Goal: Communication & Community: Answer question/provide support

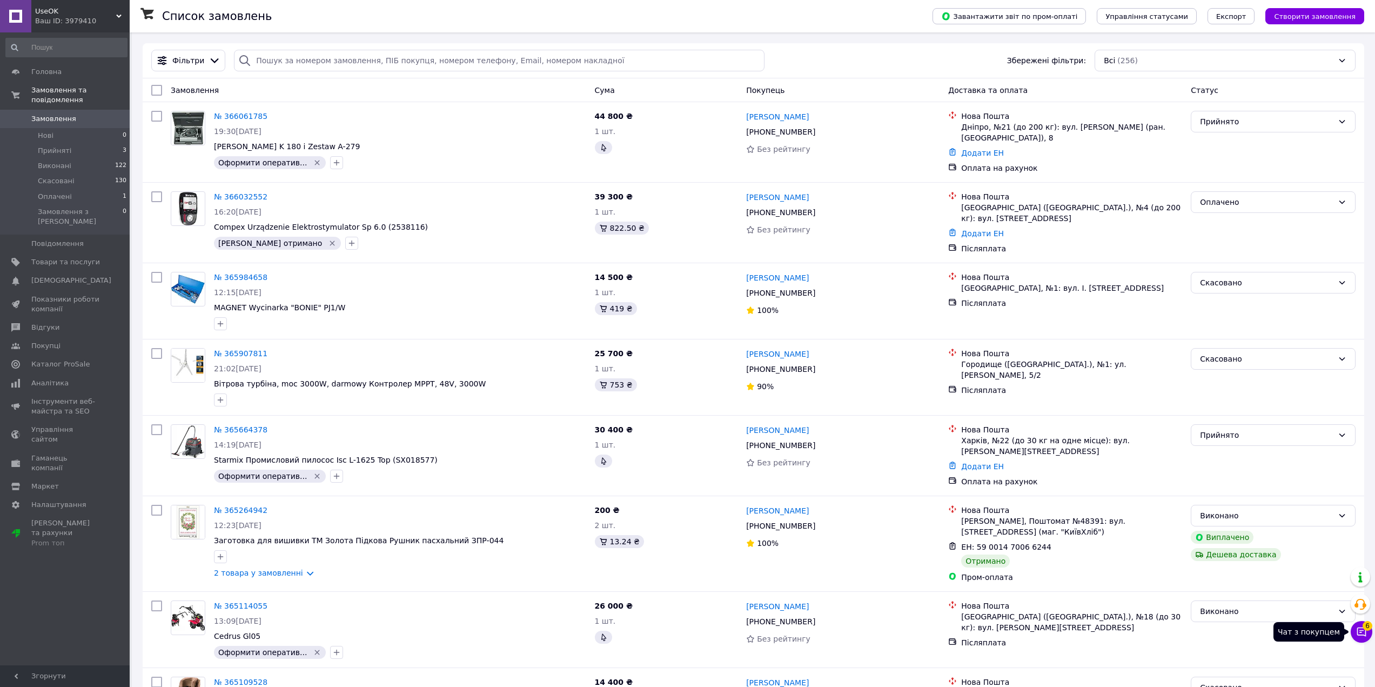
click at [1356, 633] on icon at bounding box center [1361, 631] width 11 height 11
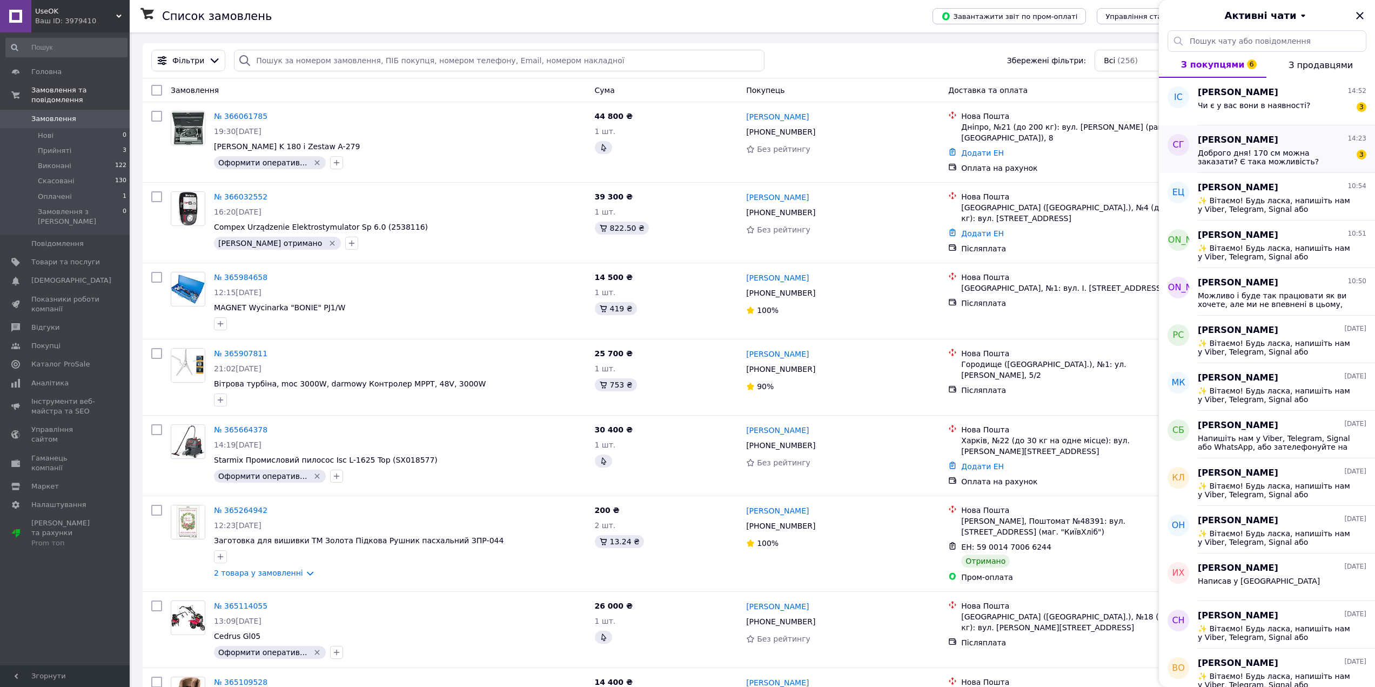
click at [1245, 154] on span "Доброго дня! 170 см можна заказати? Є така можливість?" at bounding box center [1274, 157] width 153 height 17
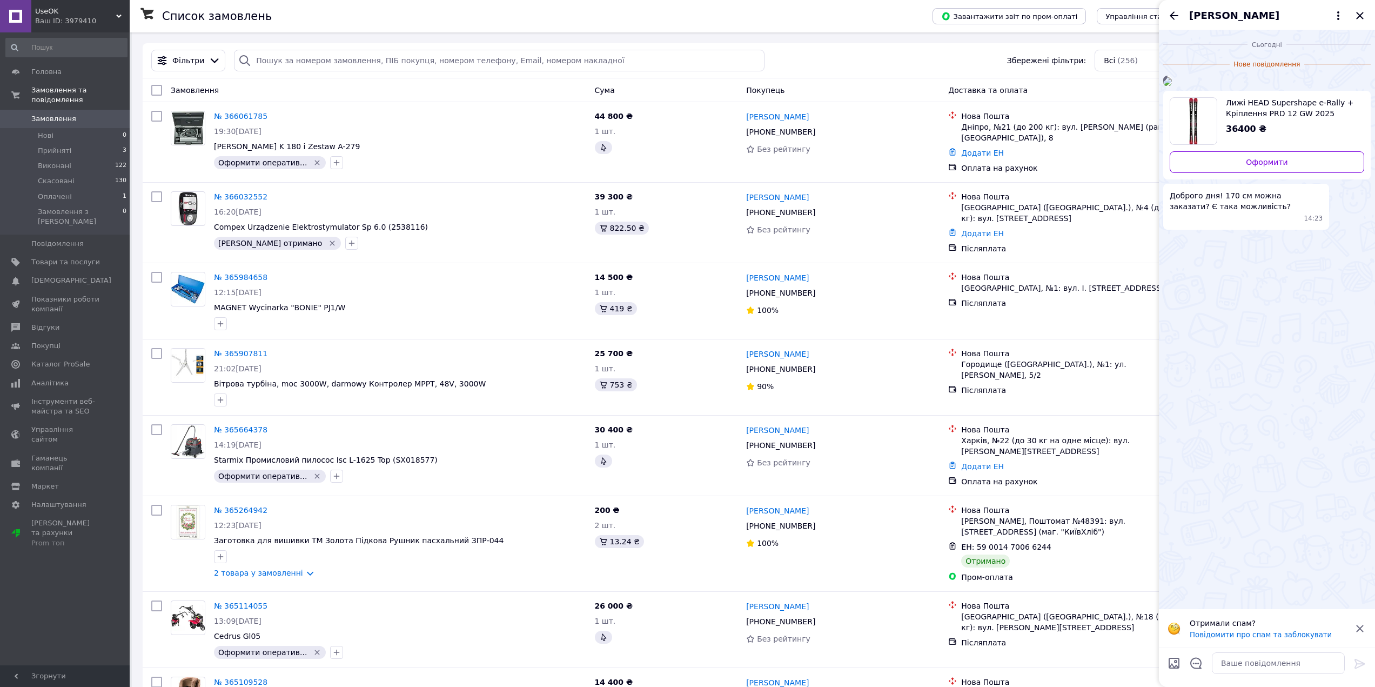
click at [1172, 86] on img at bounding box center [1167, 81] width 9 height 9
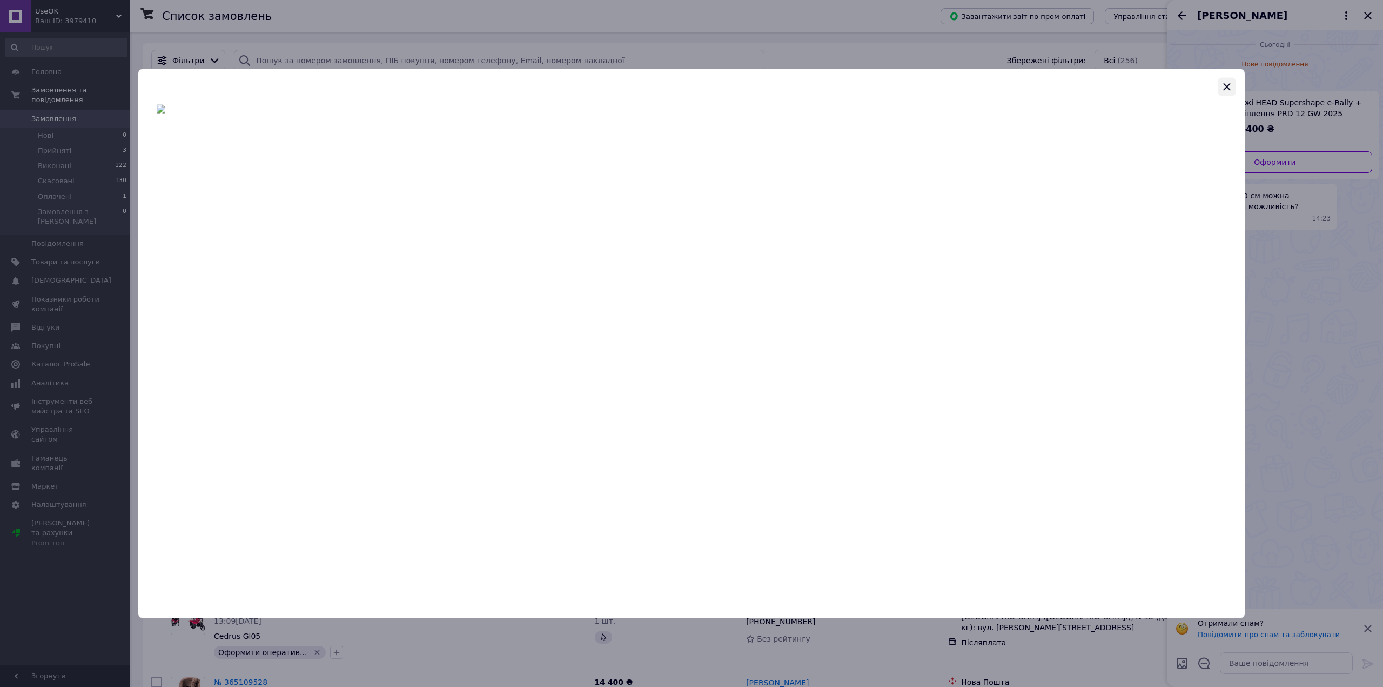
click at [1227, 82] on icon "button" at bounding box center [1226, 86] width 13 height 13
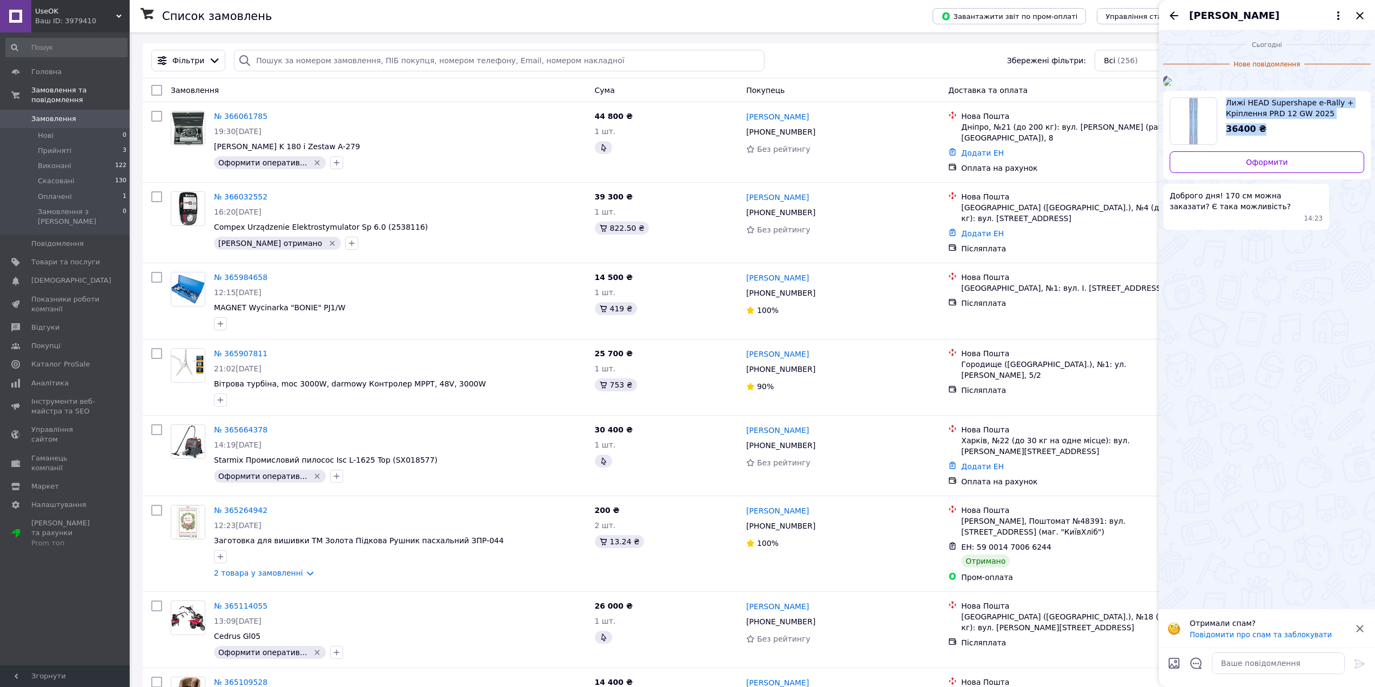
drag, startPoint x: 1168, startPoint y: 248, endPoint x: 1261, endPoint y: 275, distance: 96.9
click at [1261, 179] on div "Лижі HEAD Supershape e-Rally + Кріплення PRD 12 GW 2025 36400 ₴ Оформити" at bounding box center [1266, 135] width 207 height 89
copy div "Лижі HEAD Supershape e-Rally + Кріплення PRD 12 GW 2025 36400 ₴"
drag, startPoint x: 1170, startPoint y: 350, endPoint x: 1234, endPoint y: 359, distance: 65.0
click at [1234, 212] on span "Доброго дня! 170 см можна заказати? Є така можливість?" at bounding box center [1246, 201] width 153 height 22
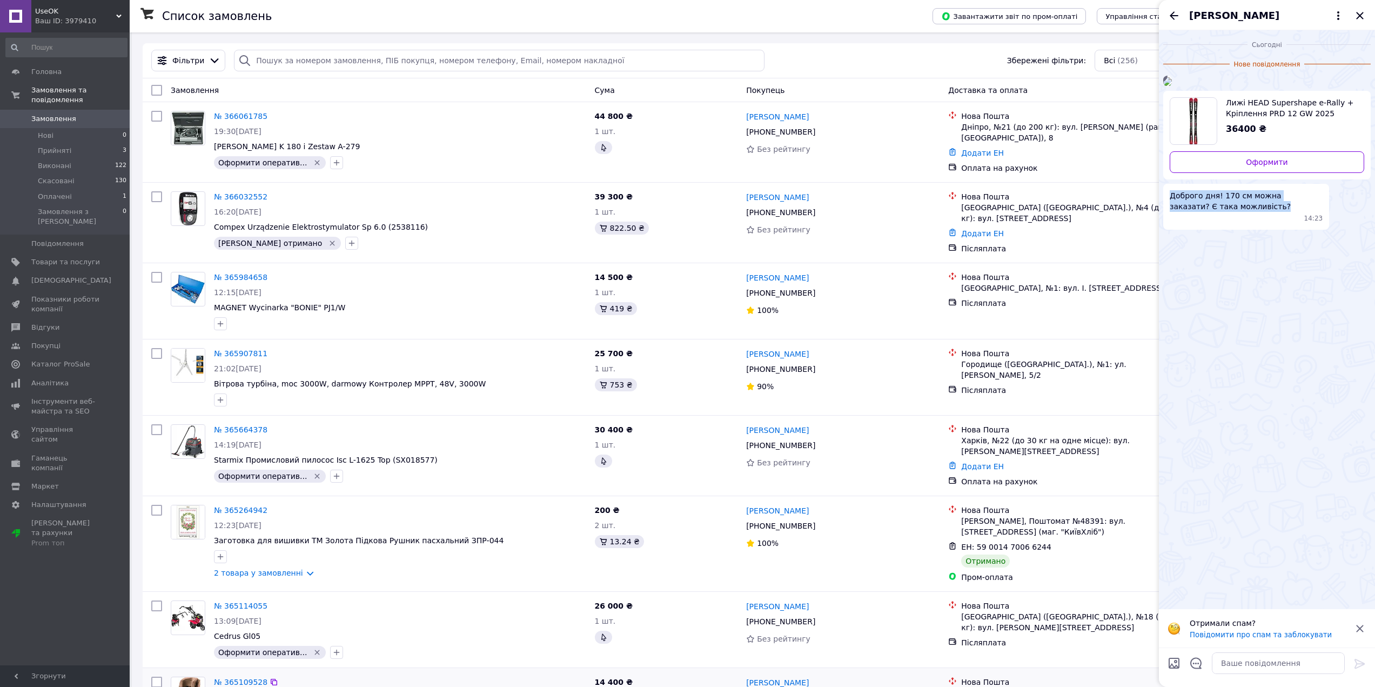
copy span "Доброго дня! 170 см можна заказати? Є така можливість?"
click at [1229, 10] on span "[PERSON_NAME]" at bounding box center [1234, 16] width 90 height 14
click at [1241, 37] on button "Про покупця" at bounding box center [1268, 42] width 151 height 22
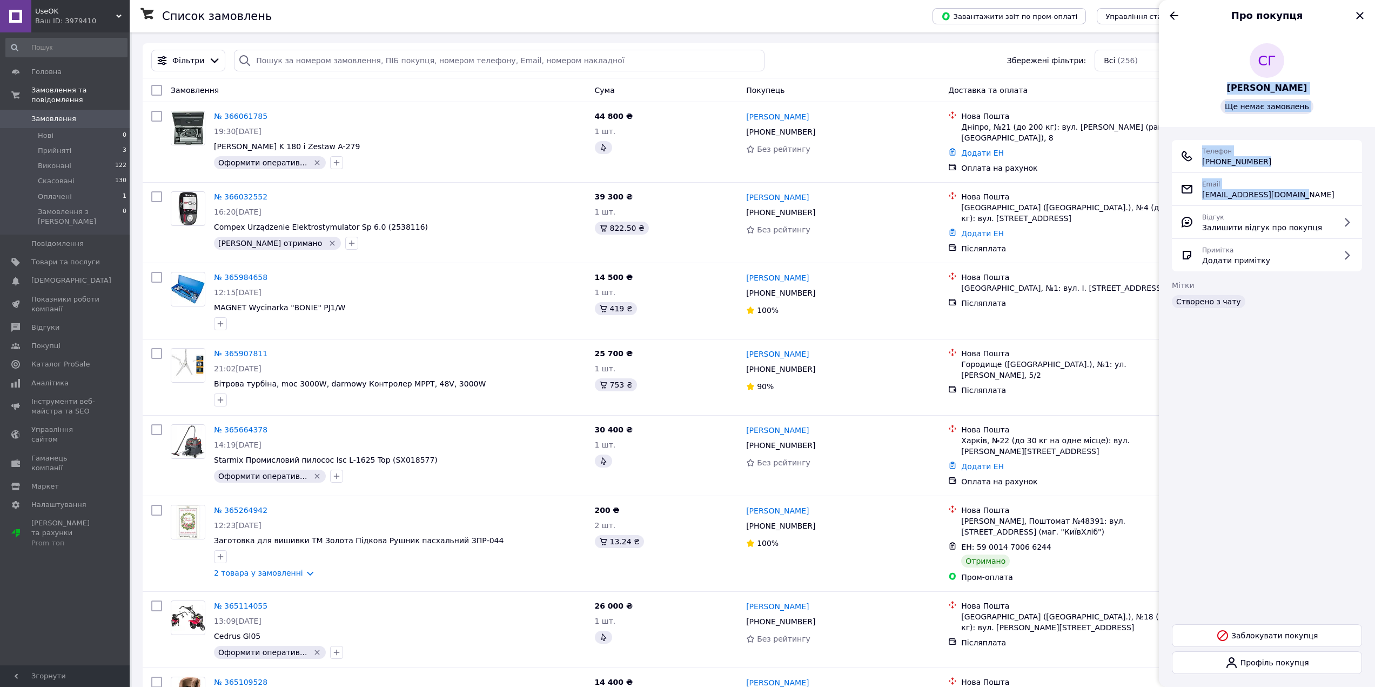
drag, startPoint x: 1296, startPoint y: 190, endPoint x: 1234, endPoint y: 84, distance: 122.8
click at [1234, 84] on div "СГ [PERSON_NAME] Ще немає замовлень Телефон [PHONE_NUMBER] Email [EMAIL_ADDRESS…" at bounding box center [1267, 358] width 216 height 656
copy div "[PERSON_NAME] немає замовлень Телефон [PHONE_NUMBER] Email [EMAIL_ADDRESS][DOMA…"
drag, startPoint x: 57, startPoint y: 10, endPoint x: 35, endPoint y: 12, distance: 21.7
click at [35, 12] on span "UseOK" at bounding box center [75, 11] width 81 height 10
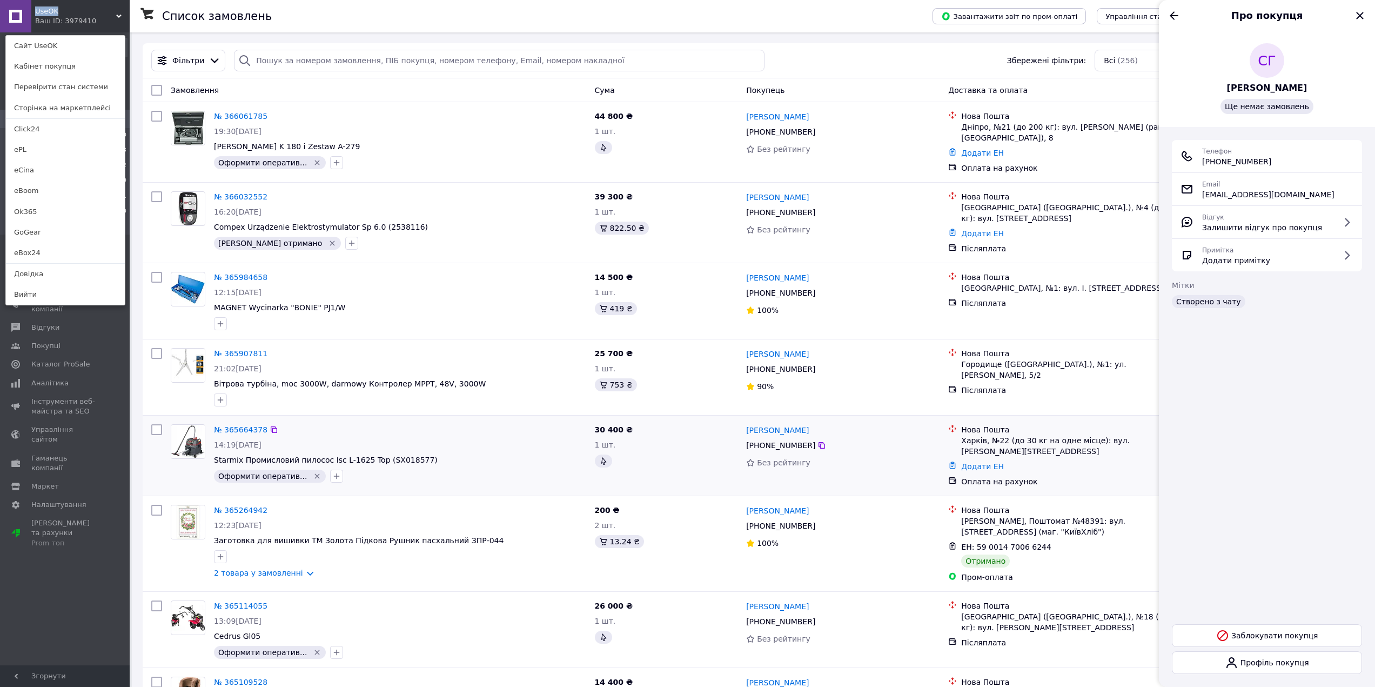
copy span "UseOK"
click at [1173, 16] on icon "Назад" at bounding box center [1174, 15] width 9 height 8
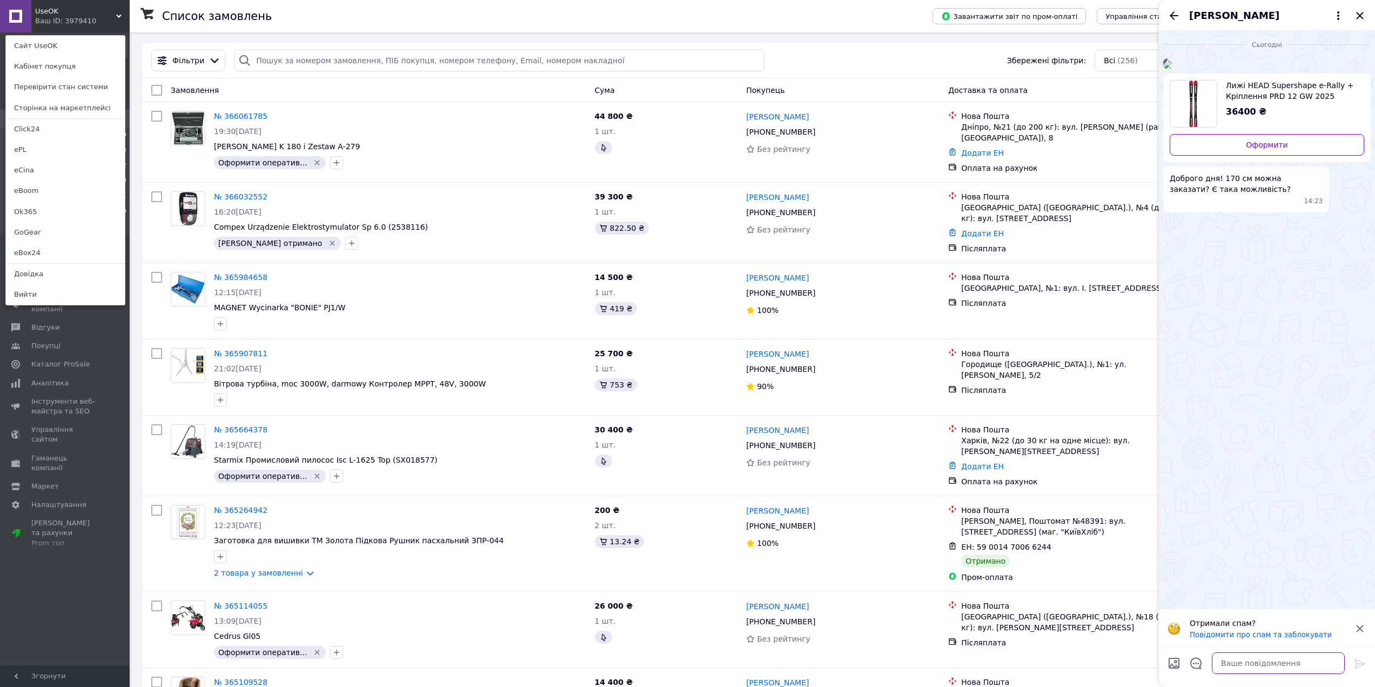
click at [1232, 666] on textarea at bounding box center [1278, 663] width 133 height 22
paste textarea "✨ Вітаємо! Будь ласка, напишіть нам у Viber, Telegram, Signal або WhatsApp, або…"
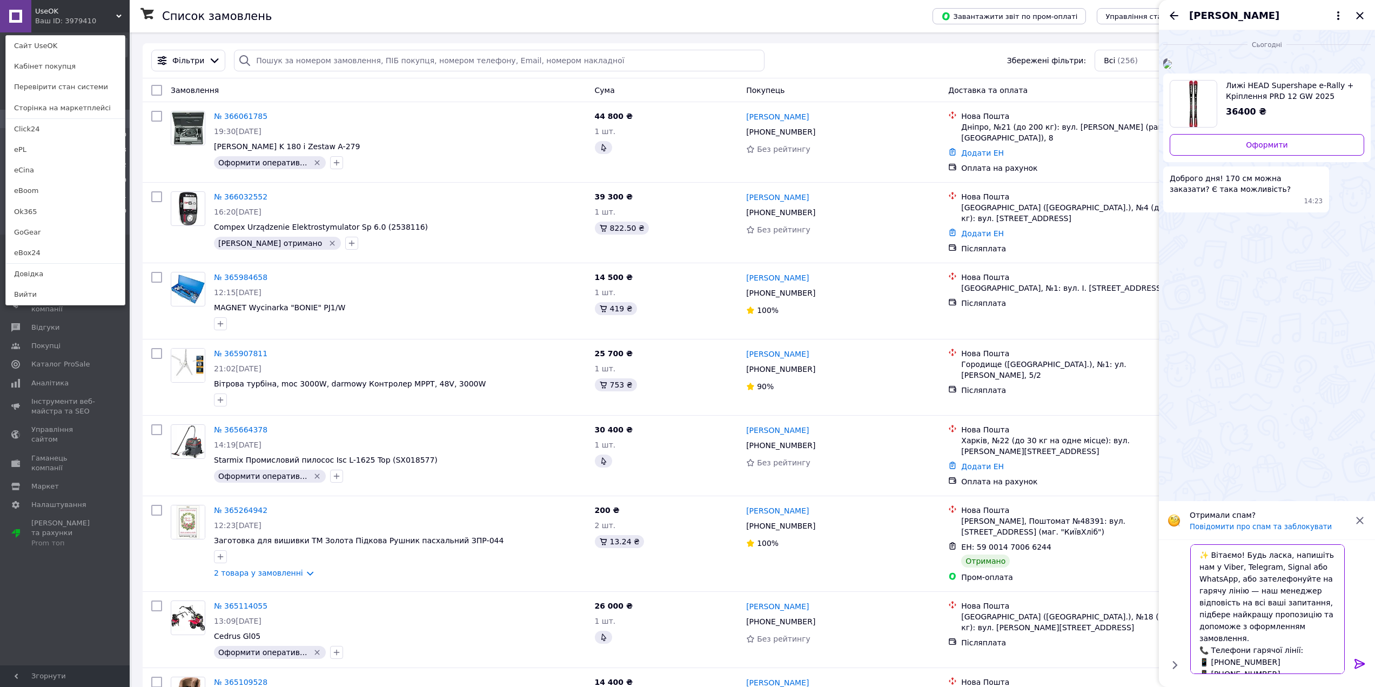
type textarea "✨ Вітаємо! Будь ласка, напишіть нам у Viber, Telegram, Signal або WhatsApp, або…"
click at [1365, 664] on icon at bounding box center [1359, 663] width 13 height 13
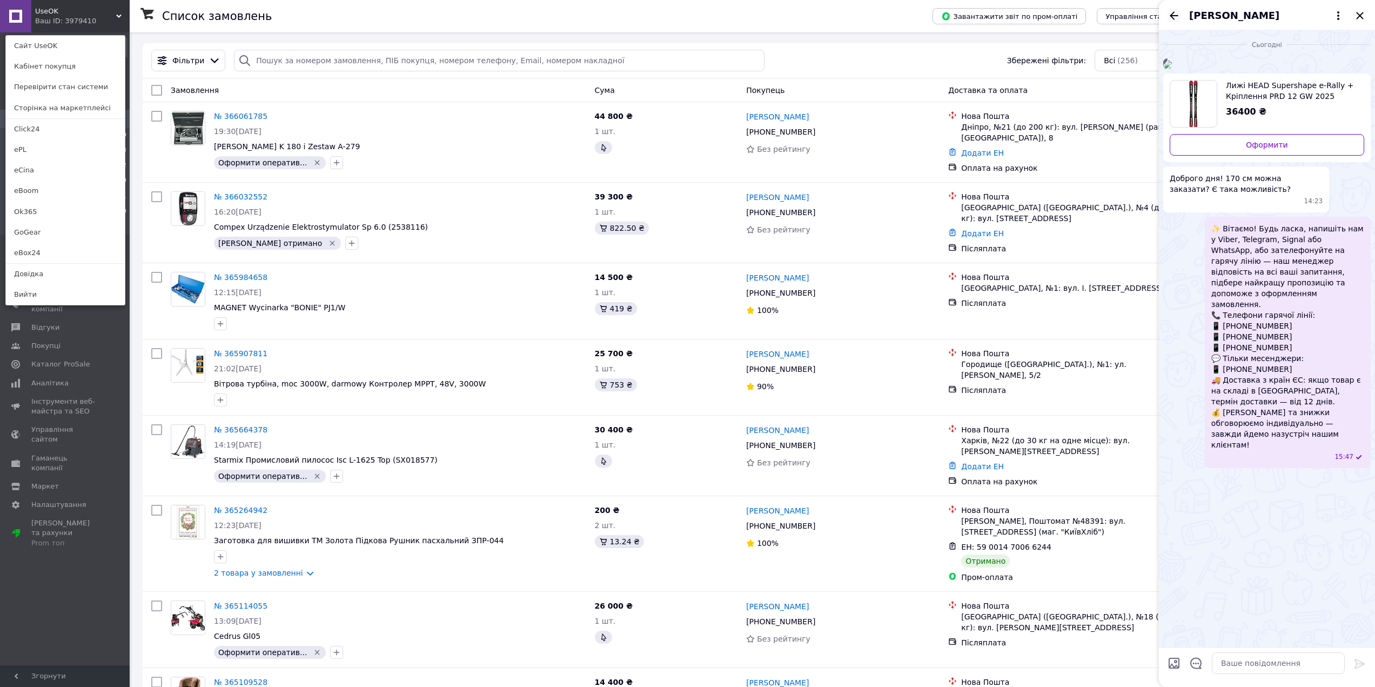
click at [1173, 14] on icon "Назад" at bounding box center [1173, 15] width 13 height 13
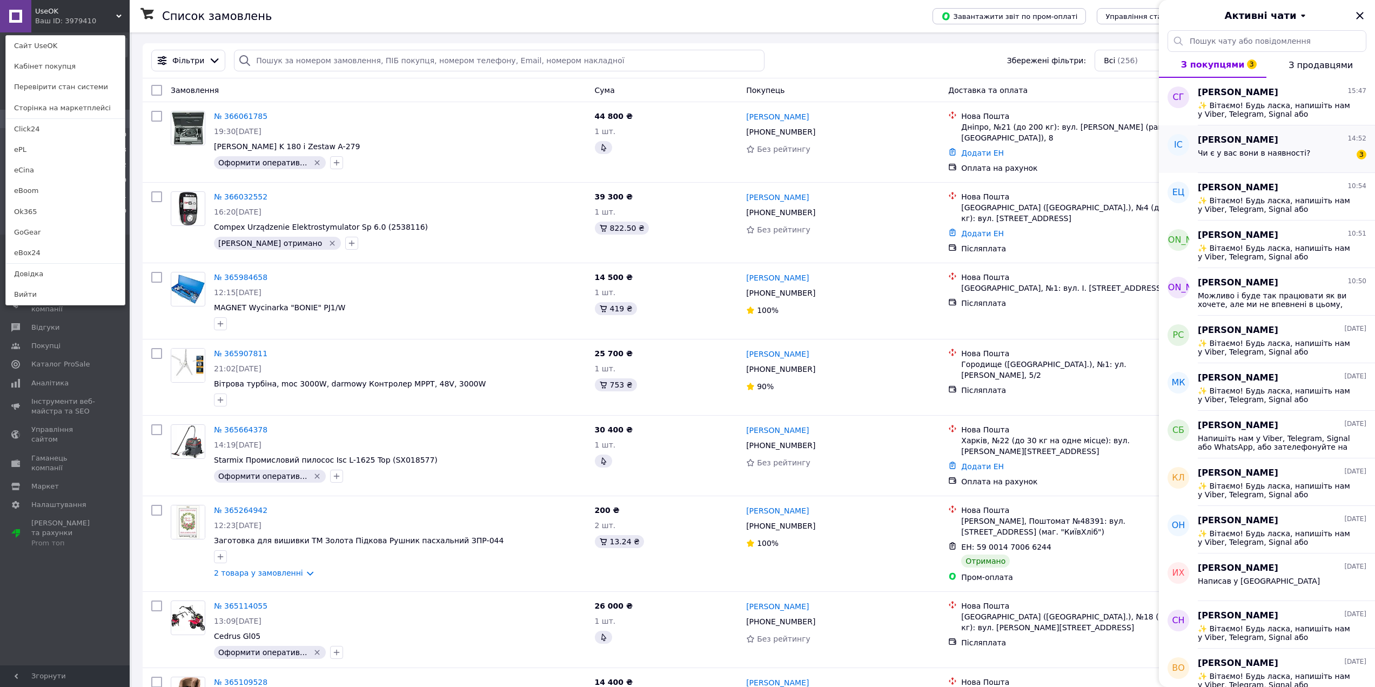
click at [1269, 158] on div "Чи є у вас вони в наявності?" at bounding box center [1254, 156] width 113 height 15
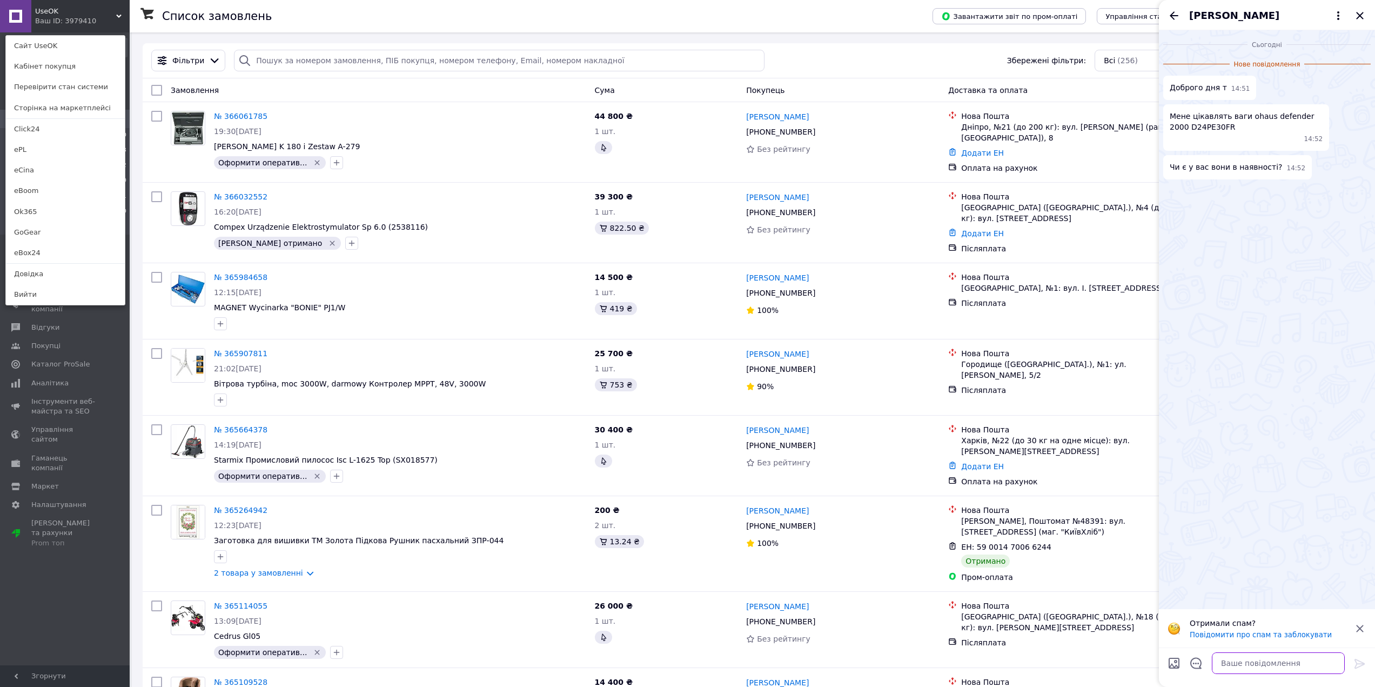
click at [1226, 663] on textarea at bounding box center [1278, 663] width 133 height 22
paste textarea "✨ Вітаємо! Будь ласка, напишіть нам у Viber, Telegram, Signal або WhatsApp, або…"
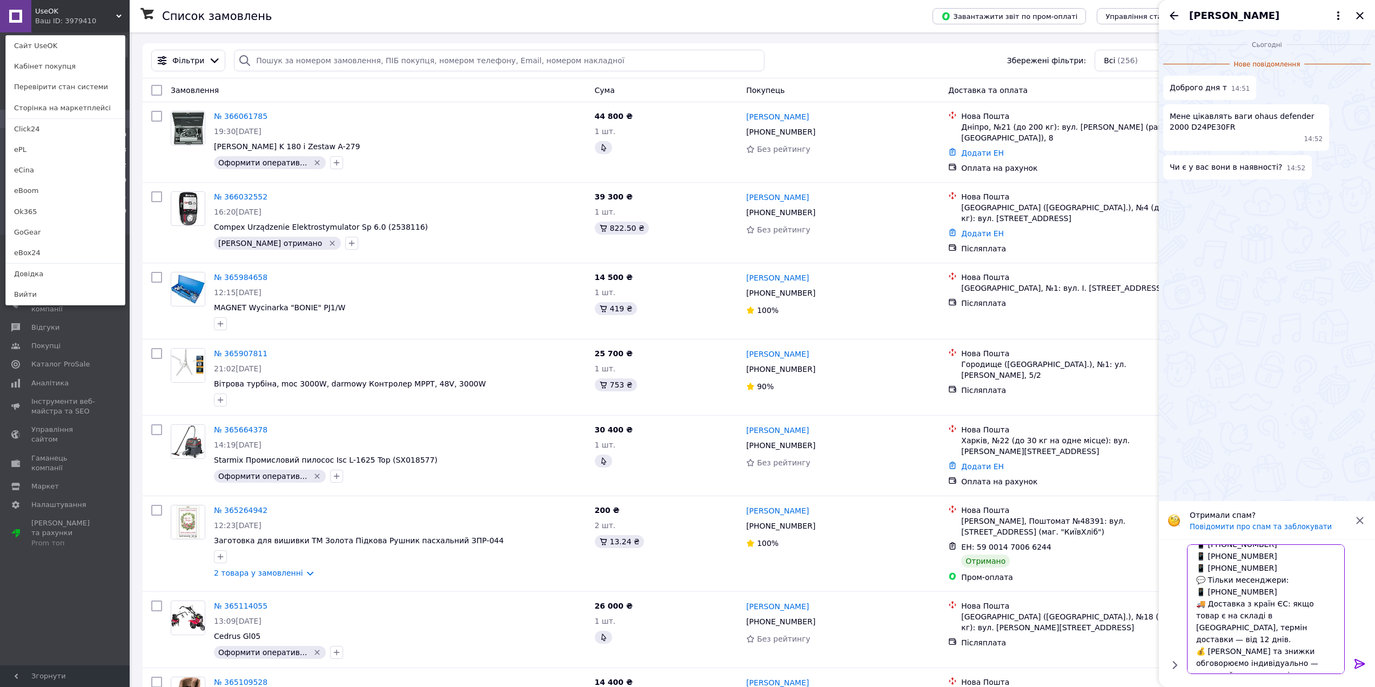
scroll to position [106, 0]
type textarea "✨ Вітаємо! Будь ласка, напишіть нам у Viber, Telegram, Signal або WhatsApp, або…"
click at [1358, 664] on icon at bounding box center [1359, 663] width 13 height 13
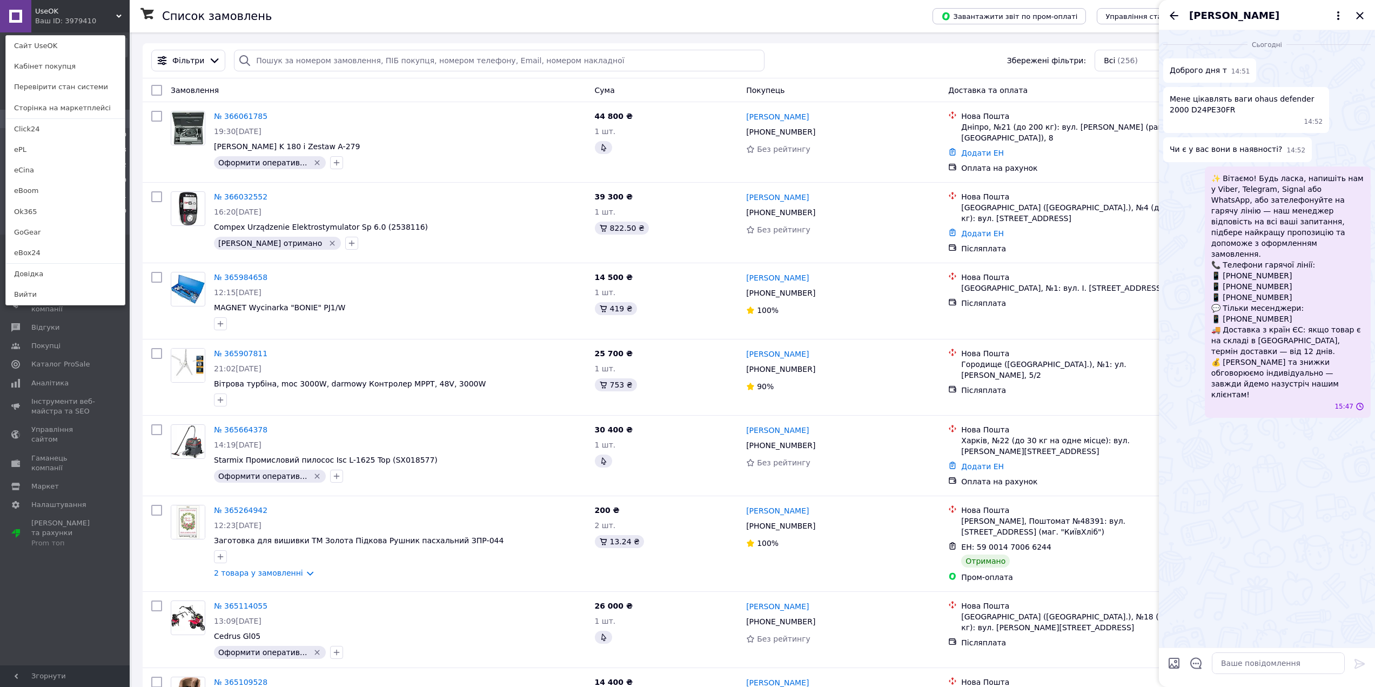
scroll to position [0, 0]
click at [1216, 16] on span "[PERSON_NAME]" at bounding box center [1234, 16] width 90 height 14
click at [1245, 42] on button "Про покупця" at bounding box center [1268, 42] width 151 height 22
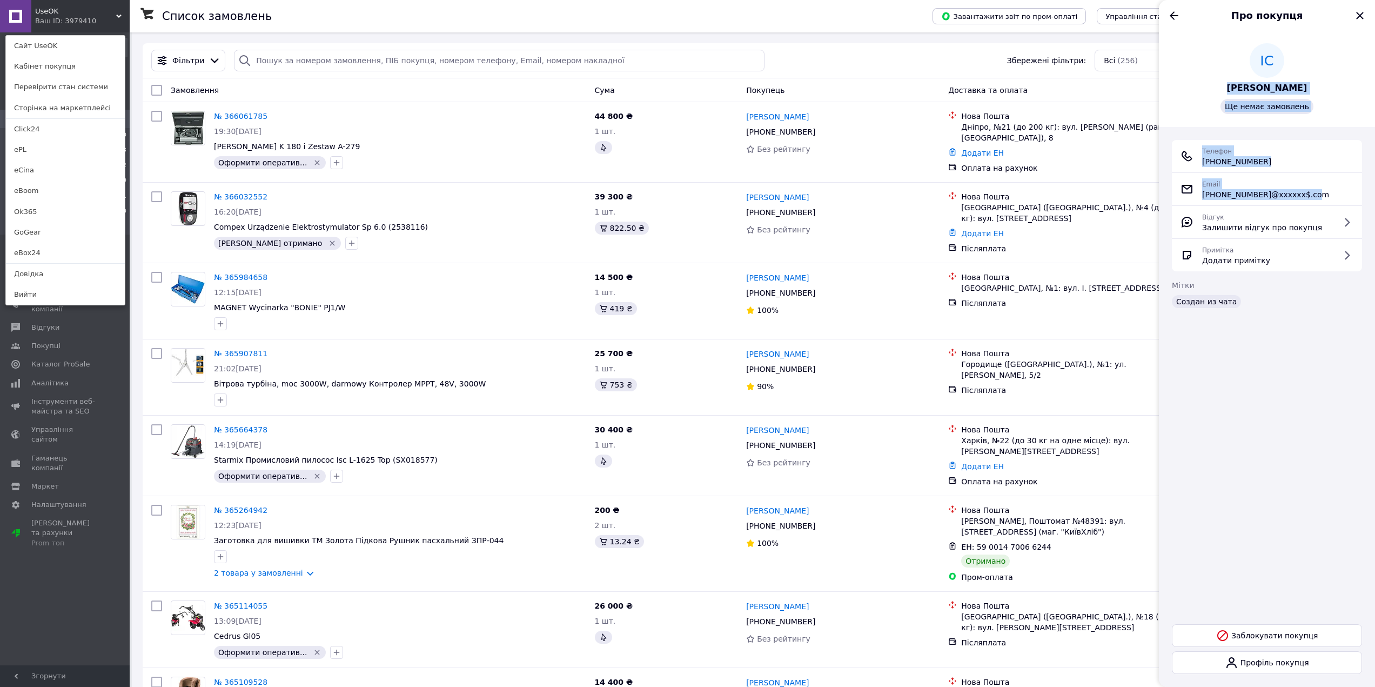
drag, startPoint x: 1320, startPoint y: 195, endPoint x: 1240, endPoint y: 92, distance: 130.2
click at [1240, 92] on div "ІС [PERSON_NAME] Ще немає замовлень Телефон [PHONE_NUMBER] Email [PHONE_NUMBER]…" at bounding box center [1267, 358] width 216 height 656
copy div "[PERSON_NAME] Ще немає замовлень Телефон [PHONE_NUMBER] Email [PHONE_NUMBER]@xx…"
click at [1176, 15] on icon "Назад" at bounding box center [1174, 15] width 9 height 8
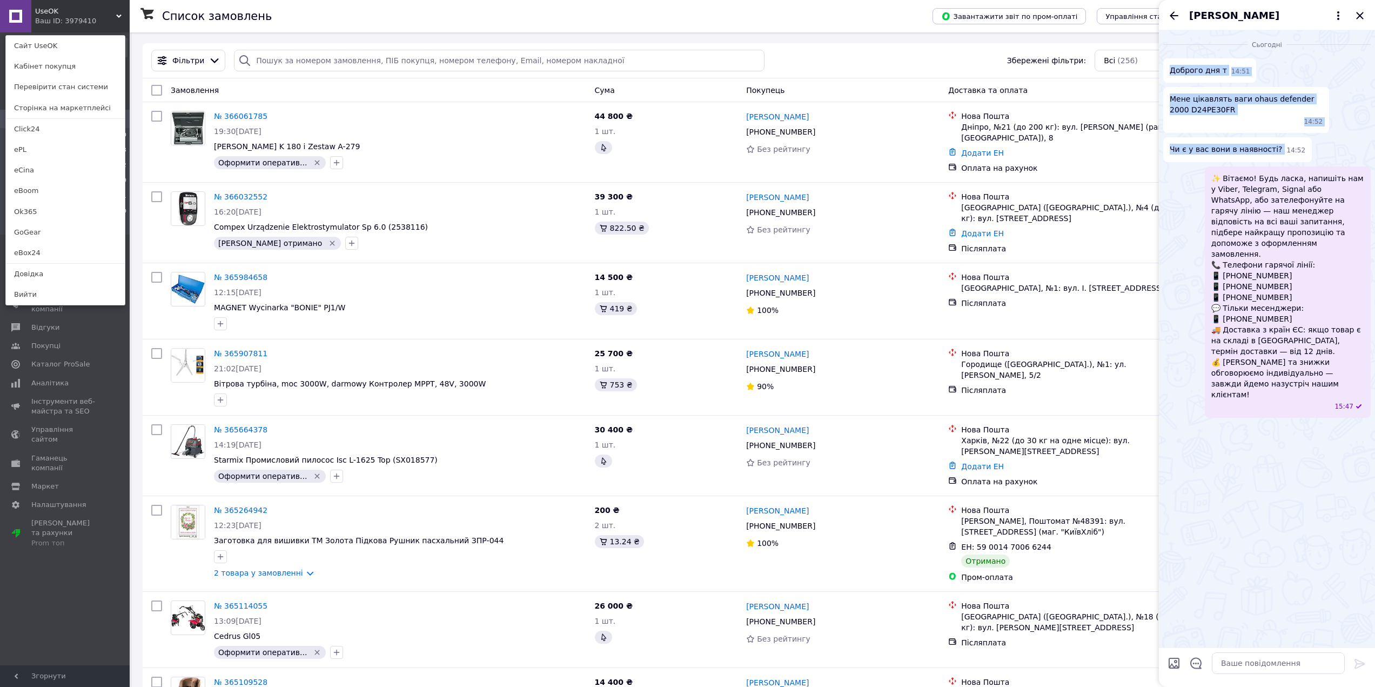
drag, startPoint x: 1169, startPoint y: 71, endPoint x: 1272, endPoint y: 144, distance: 126.7
click at [1272, 144] on ul "Доброго дня т 14:51 Мене цікавлять ваги ohaus defender 2000 D24PE30FR 14:52 Чи …" at bounding box center [1266, 237] width 207 height 359
copy ul "Доброго дня т 14:51 Мене цікавлять ваги ohaus defender 2000 D24PE30FR 14:52 Чи …"
drag, startPoint x: 58, startPoint y: 9, endPoint x: 35, endPoint y: 10, distance: 22.7
click at [35, 10] on span "UseOK" at bounding box center [75, 11] width 81 height 10
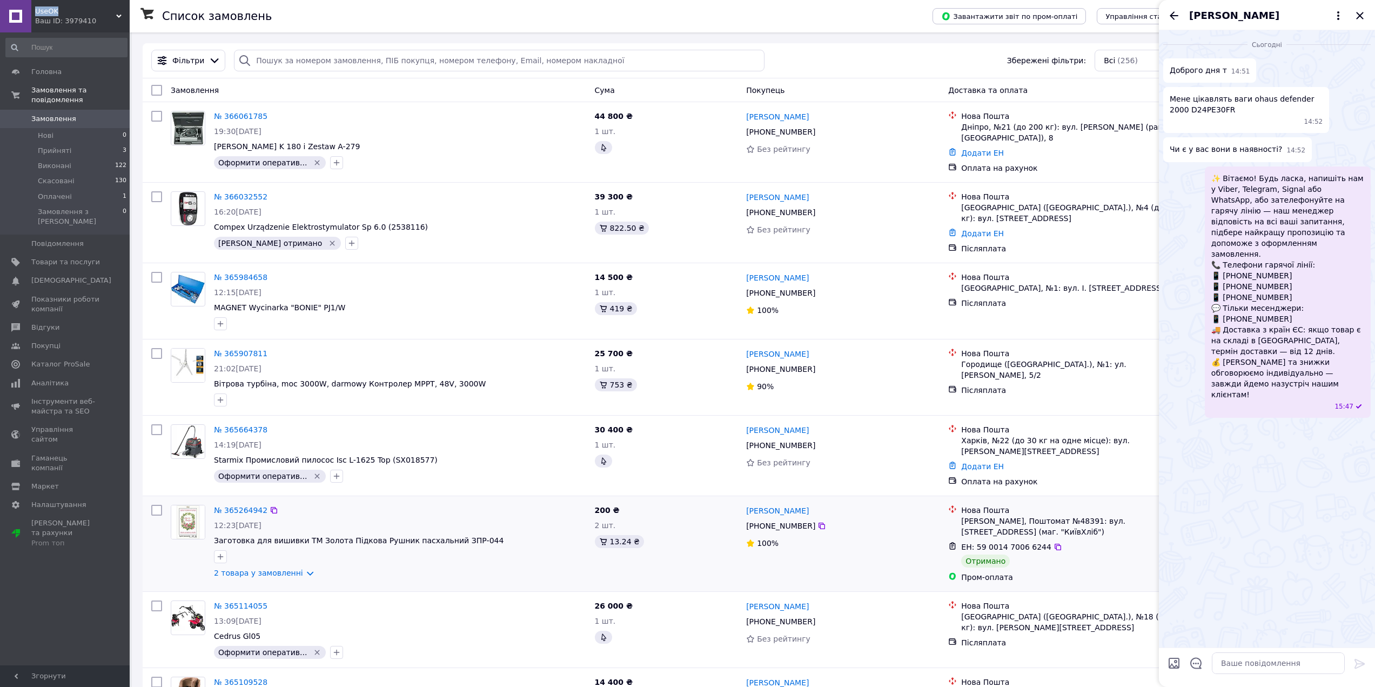
copy span "UseOK"
click at [1173, 14] on icon "Назад" at bounding box center [1173, 15] width 13 height 13
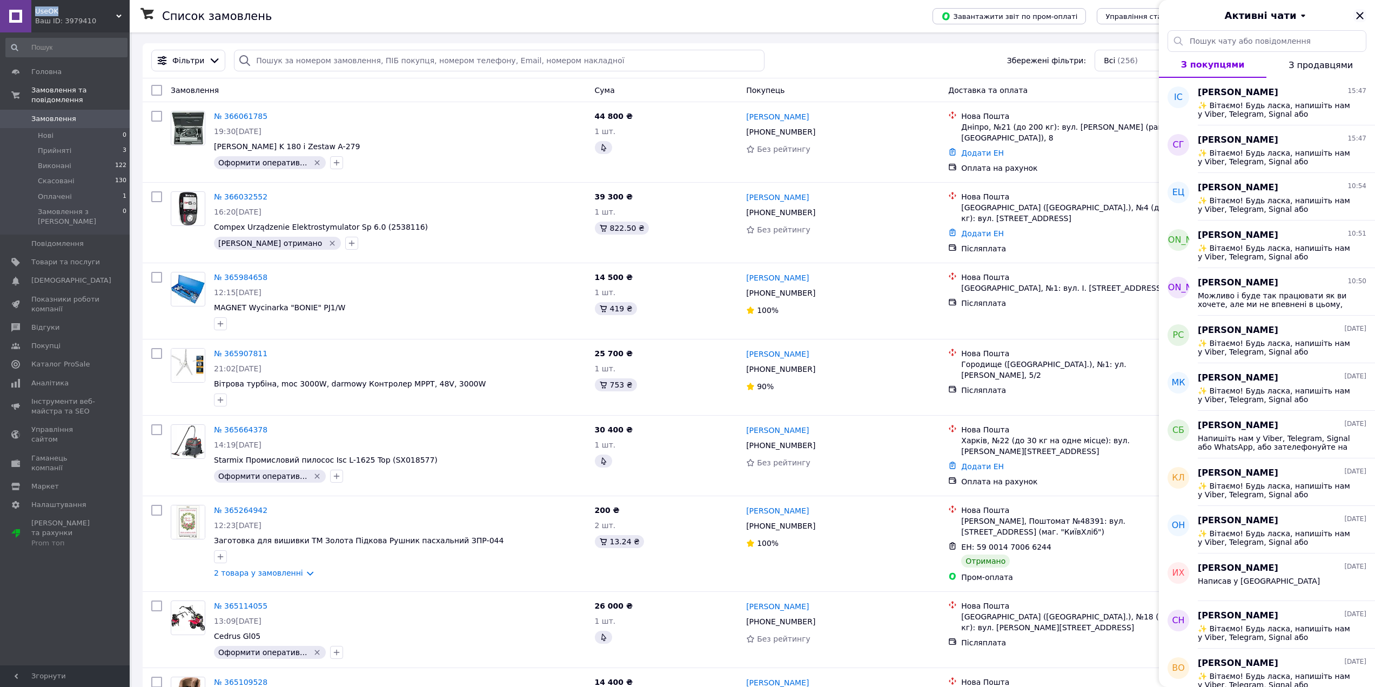
click at [1359, 13] on icon "Закрити" at bounding box center [1359, 15] width 13 height 13
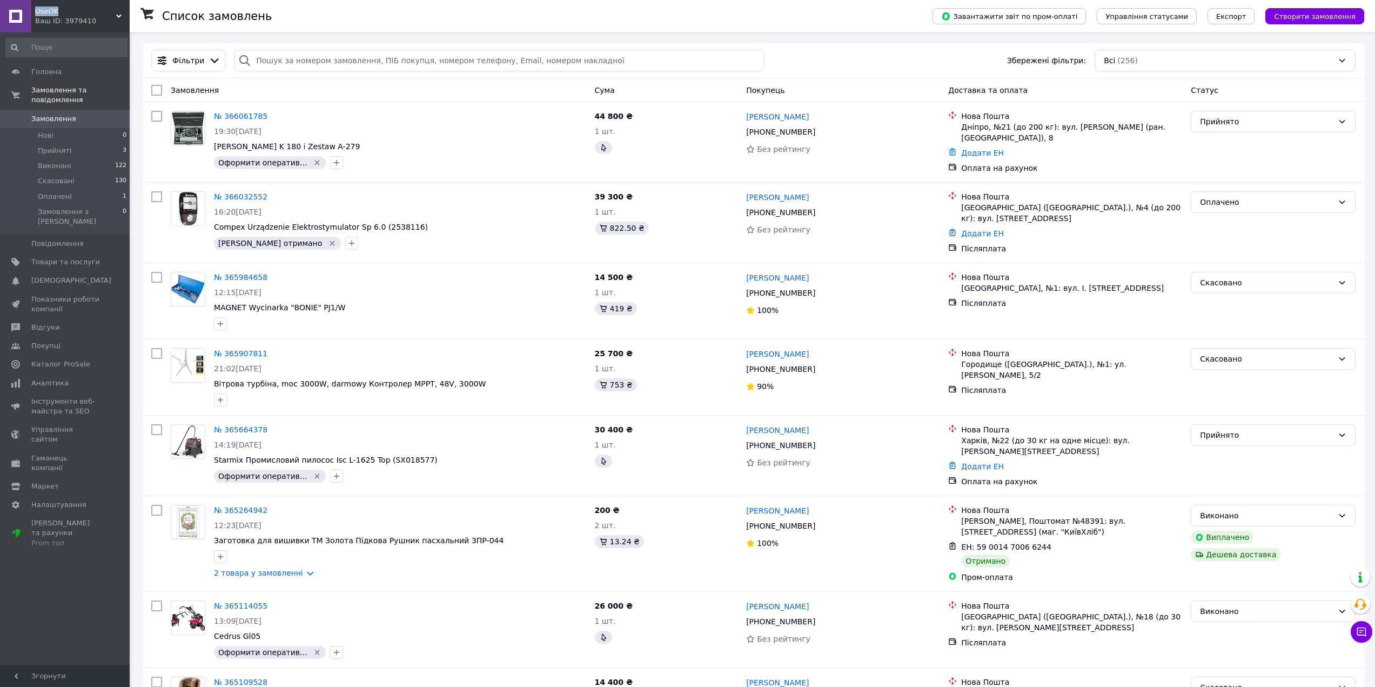
click at [69, 15] on span "UseOK" at bounding box center [75, 11] width 81 height 10
